Goal: Transaction & Acquisition: Book appointment/travel/reservation

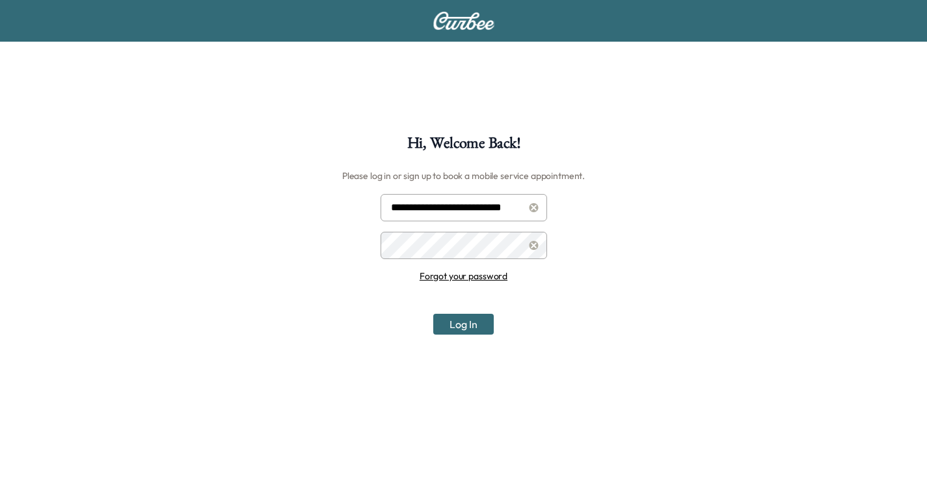
click at [479, 200] on input "**********" at bounding box center [463, 207] width 166 height 27
type input "**********"
click at [450, 325] on button "Log In" at bounding box center [463, 323] width 60 height 21
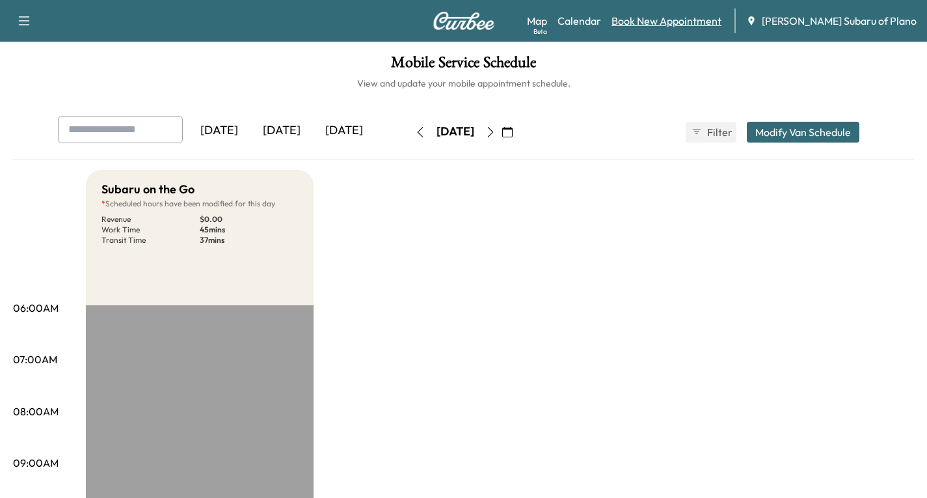
click at [721, 27] on link "Book New Appointment" at bounding box center [666, 21] width 110 height 16
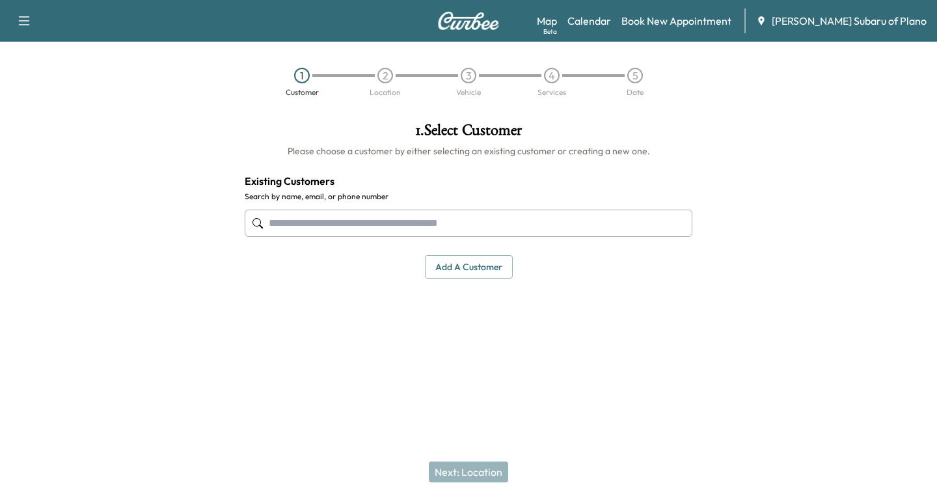
click at [288, 226] on input "text" at bounding box center [468, 222] width 447 height 27
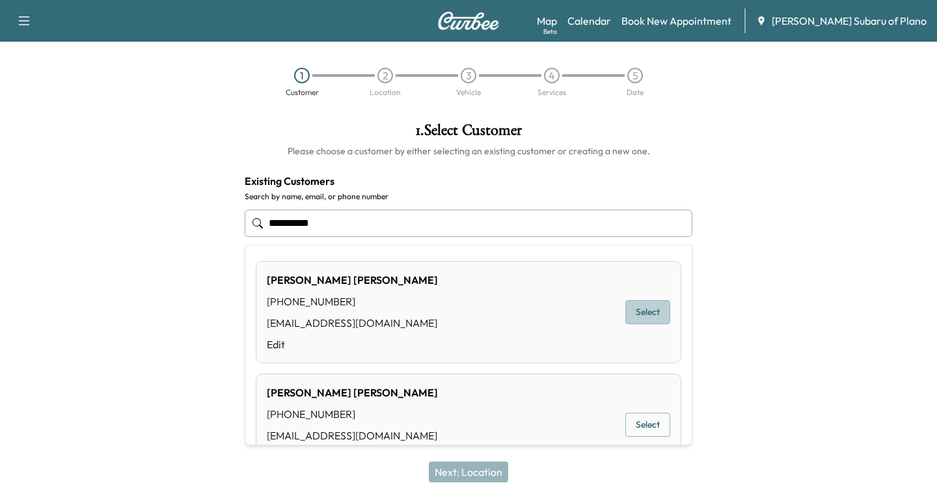
click at [640, 308] on button "Select" at bounding box center [647, 312] width 45 height 24
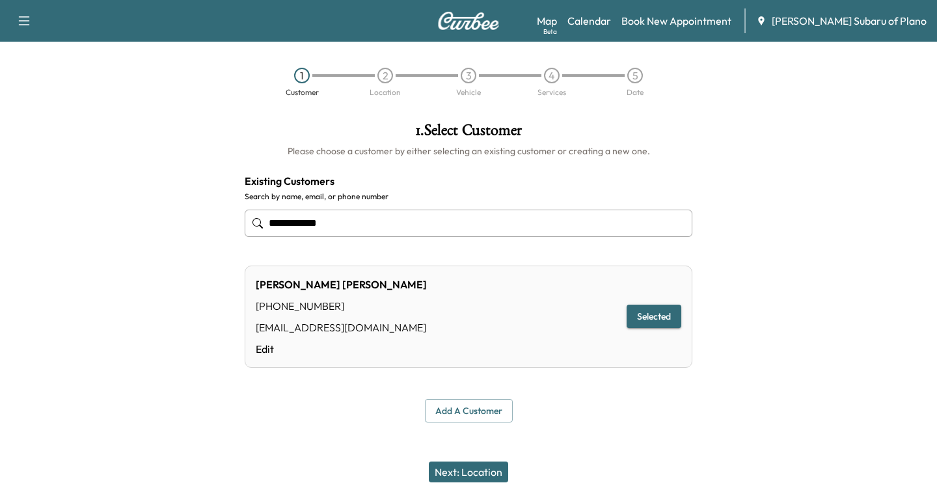
type input "**********"
click at [486, 468] on button "Next: Location" at bounding box center [468, 471] width 79 height 21
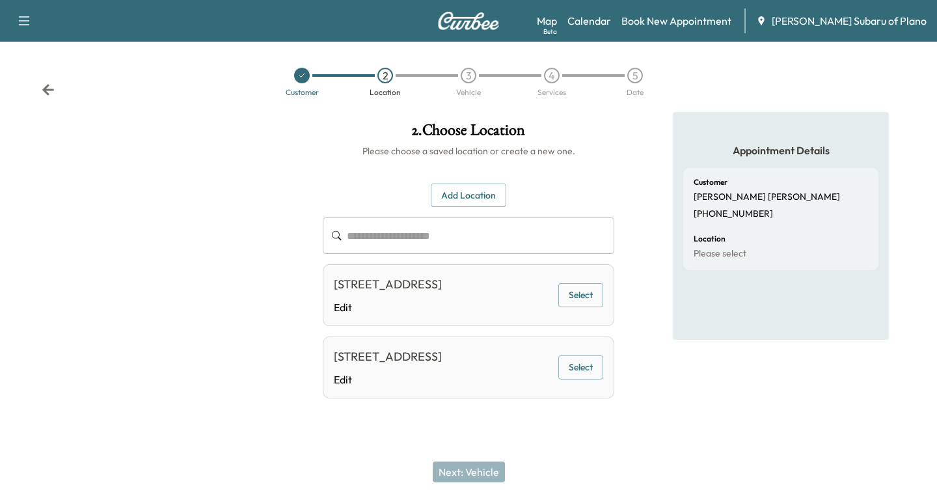
click at [590, 295] on button "Select" at bounding box center [580, 295] width 45 height 24
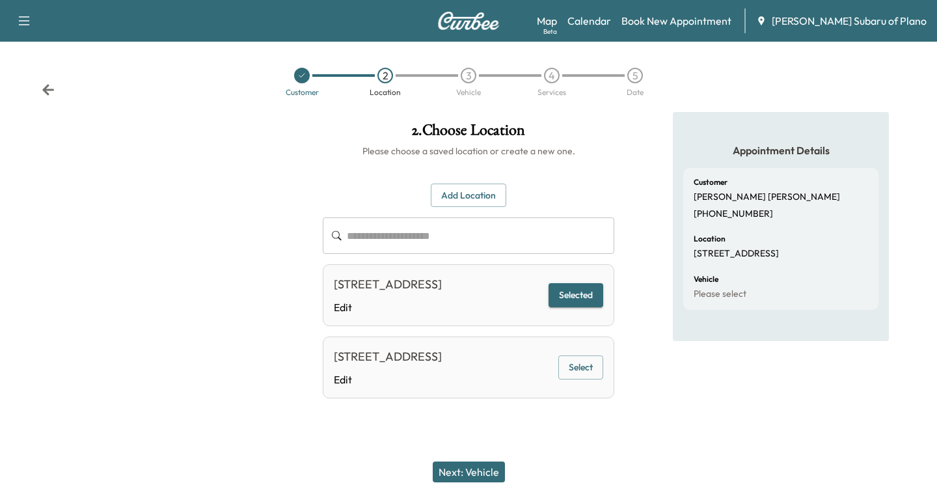
click at [460, 462] on button "Next: Vehicle" at bounding box center [468, 471] width 72 height 21
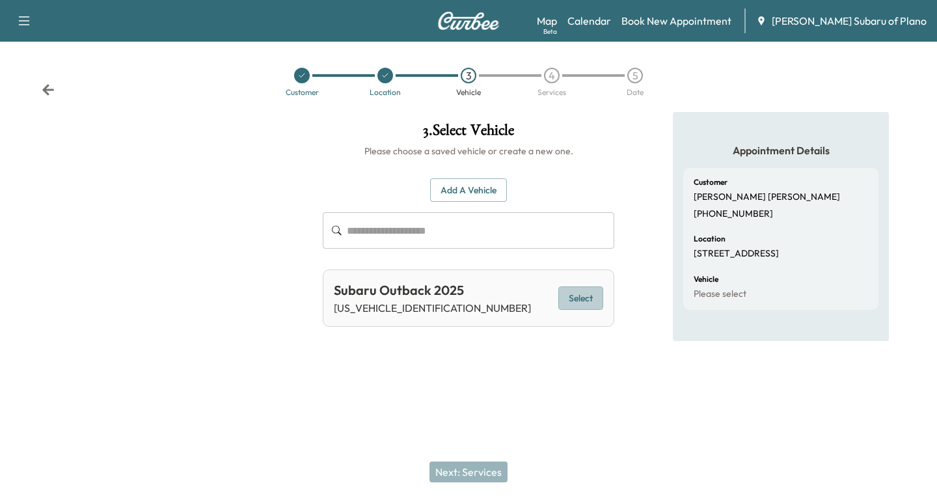
click at [589, 294] on button "Select" at bounding box center [580, 298] width 45 height 24
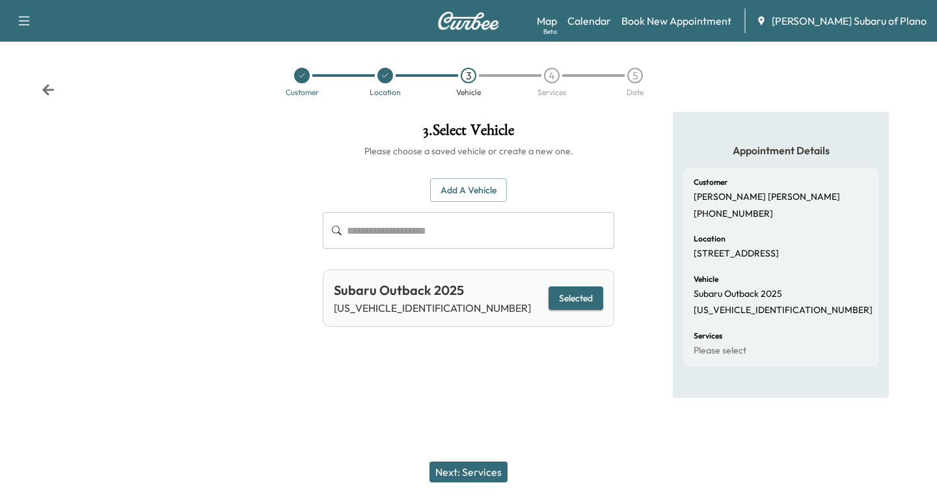
click at [481, 467] on button "Next: Services" at bounding box center [468, 471] width 78 height 21
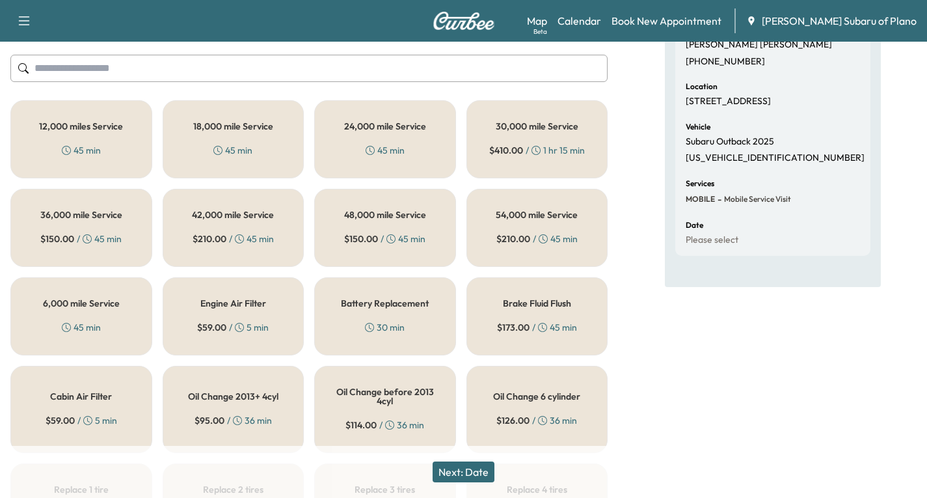
scroll to position [195, 0]
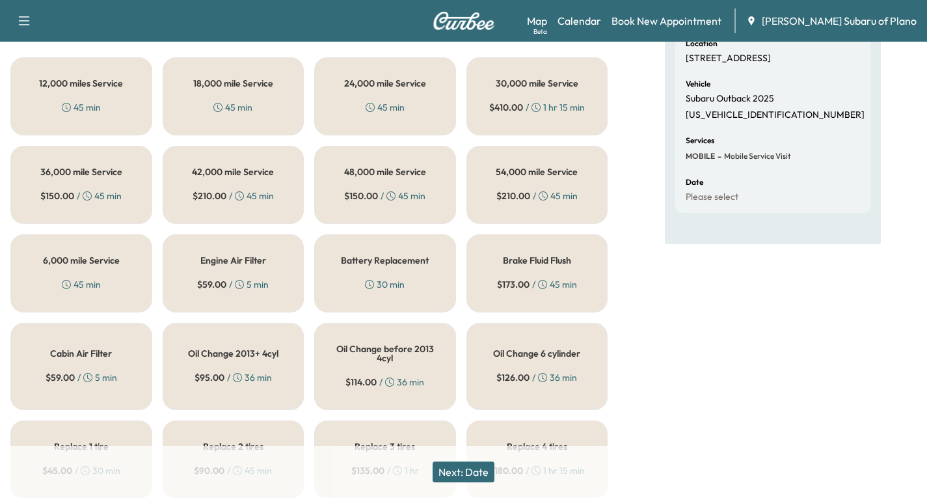
click at [63, 263] on h5 "6,000 mile Service" at bounding box center [81, 260] width 77 height 9
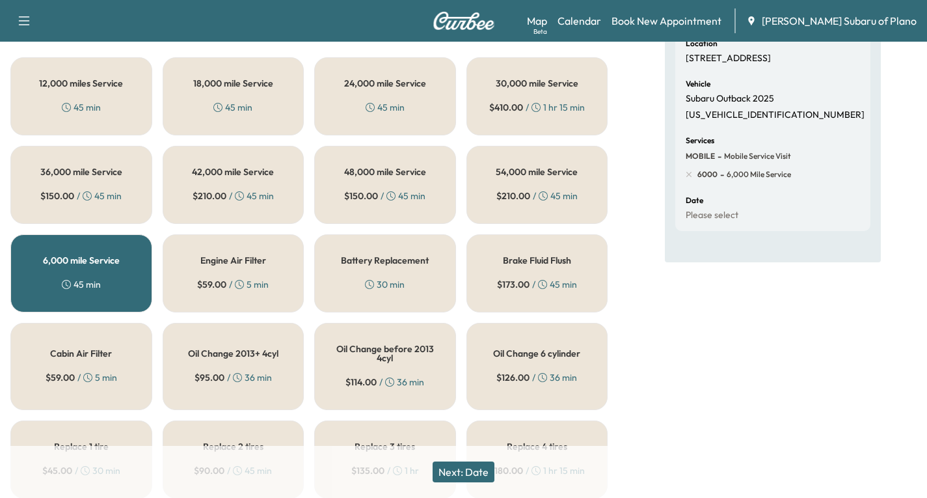
click at [453, 473] on button "Next: Date" at bounding box center [463, 471] width 62 height 21
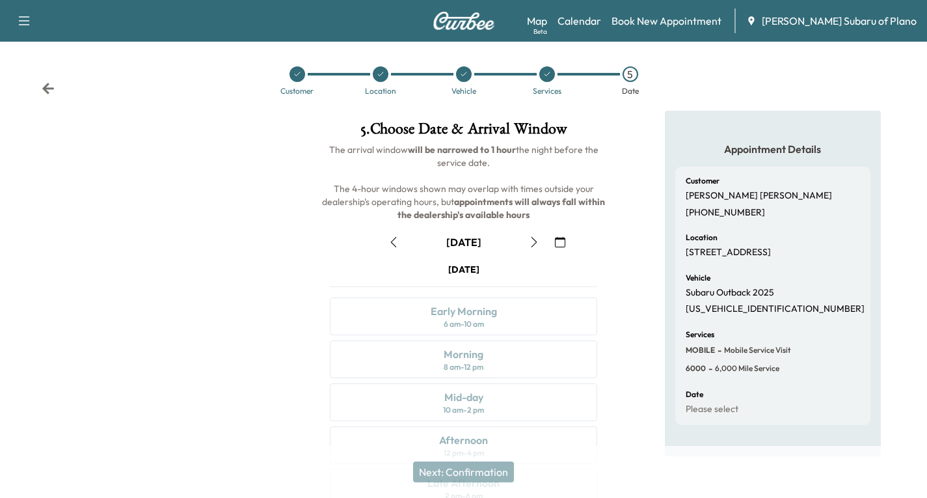
scroll to position [153, 0]
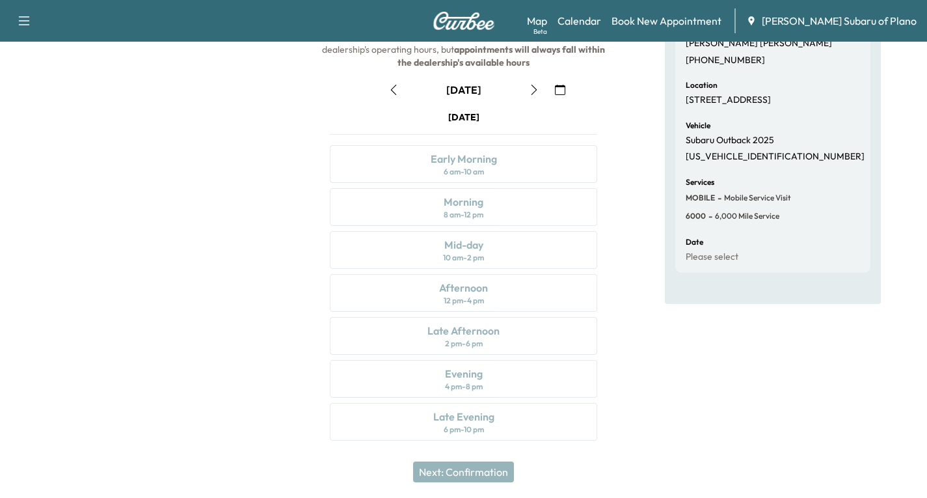
click at [533, 93] on icon "button" at bounding box center [534, 90] width 10 height 10
click at [535, 93] on icon "button" at bounding box center [534, 90] width 10 height 10
click at [391, 89] on icon "button" at bounding box center [393, 90] width 6 height 10
click at [534, 90] on icon "button" at bounding box center [534, 90] width 10 height 10
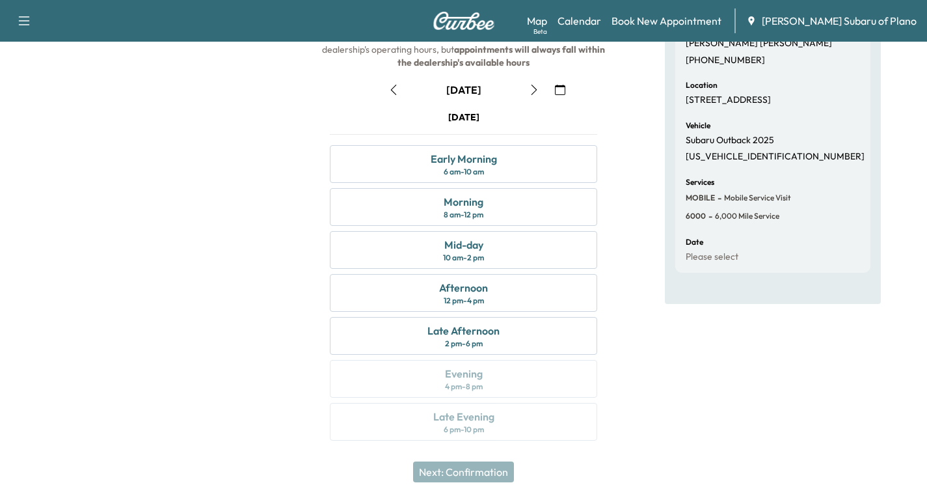
click at [393, 88] on icon "button" at bounding box center [393, 90] width 10 height 10
click at [524, 335] on div "Late Afternoon 2 pm - 6 pm" at bounding box center [463, 336] width 267 height 38
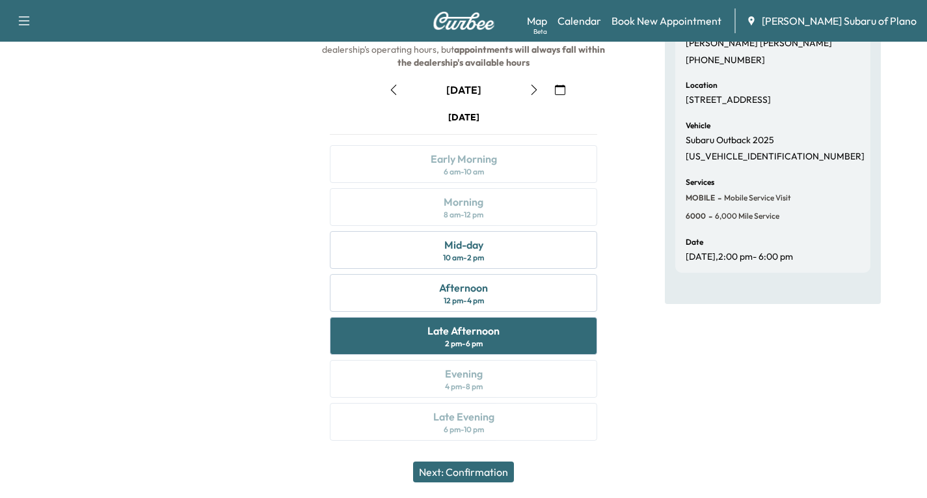
click at [492, 472] on button "Next: Confirmation" at bounding box center [463, 471] width 101 height 21
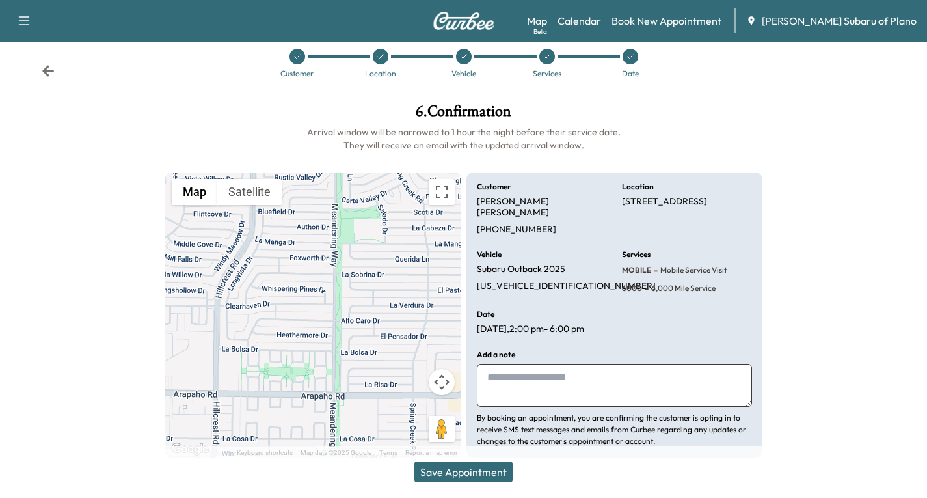
click at [462, 470] on button "Save Appointment" at bounding box center [463, 471] width 98 height 21
